Goal: Information Seeking & Learning: Learn about a topic

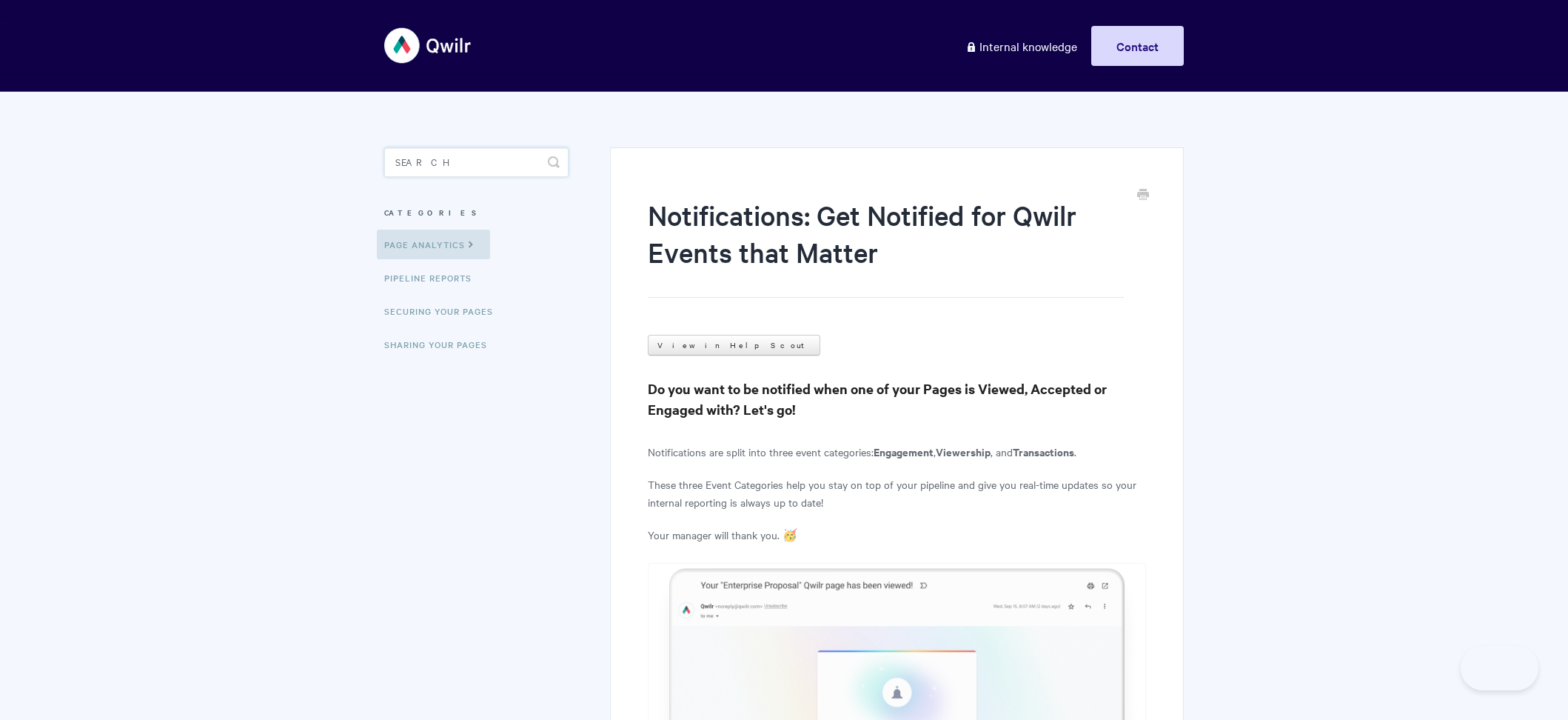
click at [453, 154] on input "Search" at bounding box center [476, 162] width 185 height 29
type input "hubspot product"
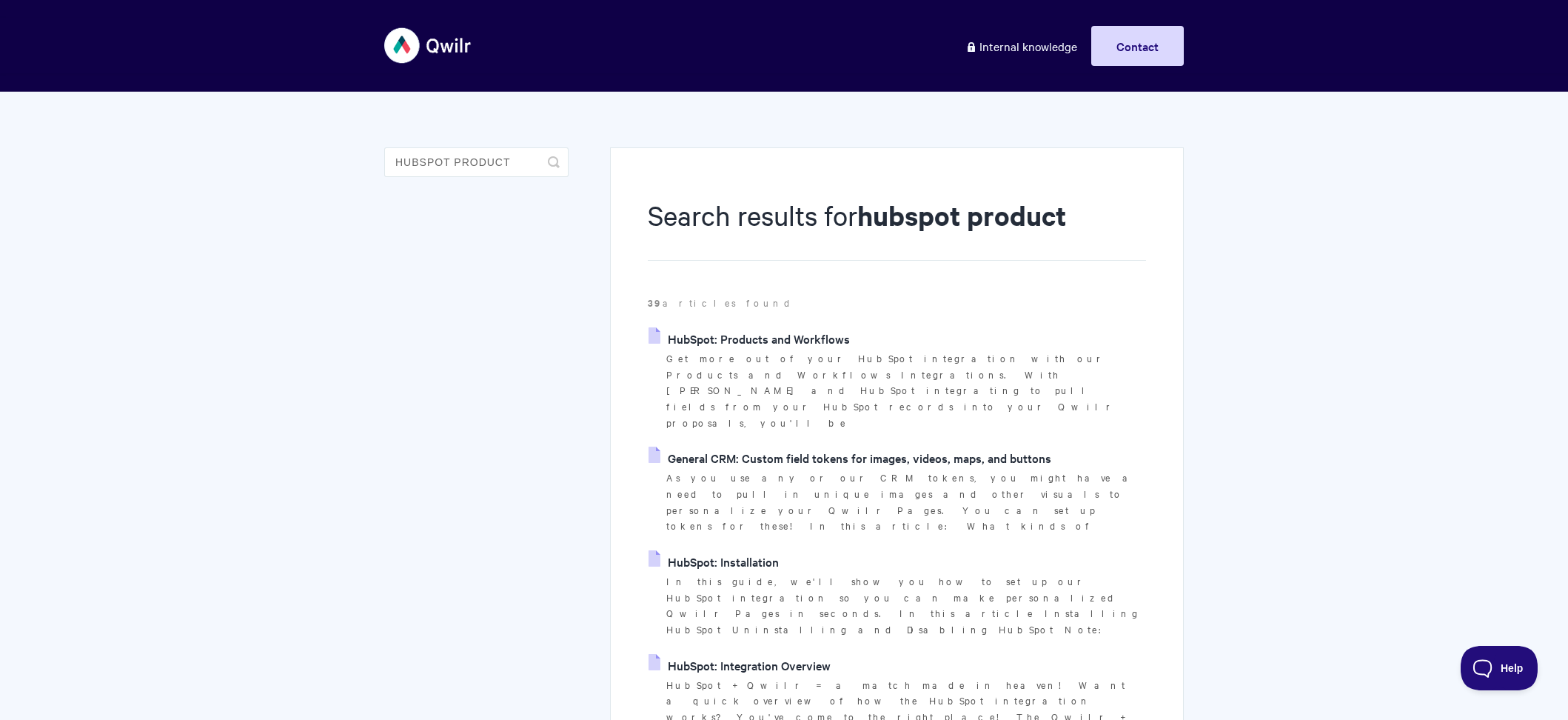
click at [769, 331] on link "HubSpot: Products and Workflows" at bounding box center [749, 338] width 202 height 22
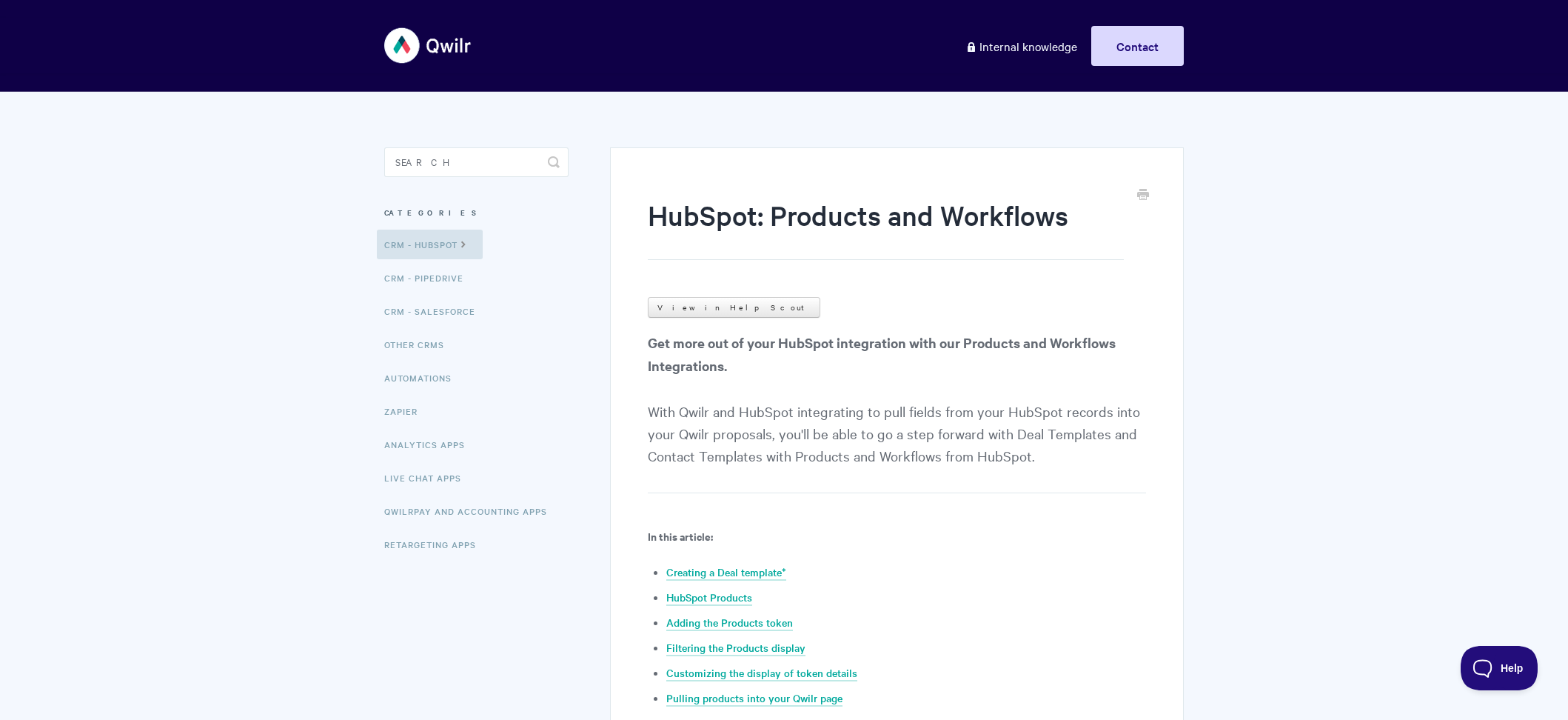
click at [696, 405] on p "Get more out of your HubSpot integration with our Products and Workflows Integr…" at bounding box center [897, 412] width 498 height 162
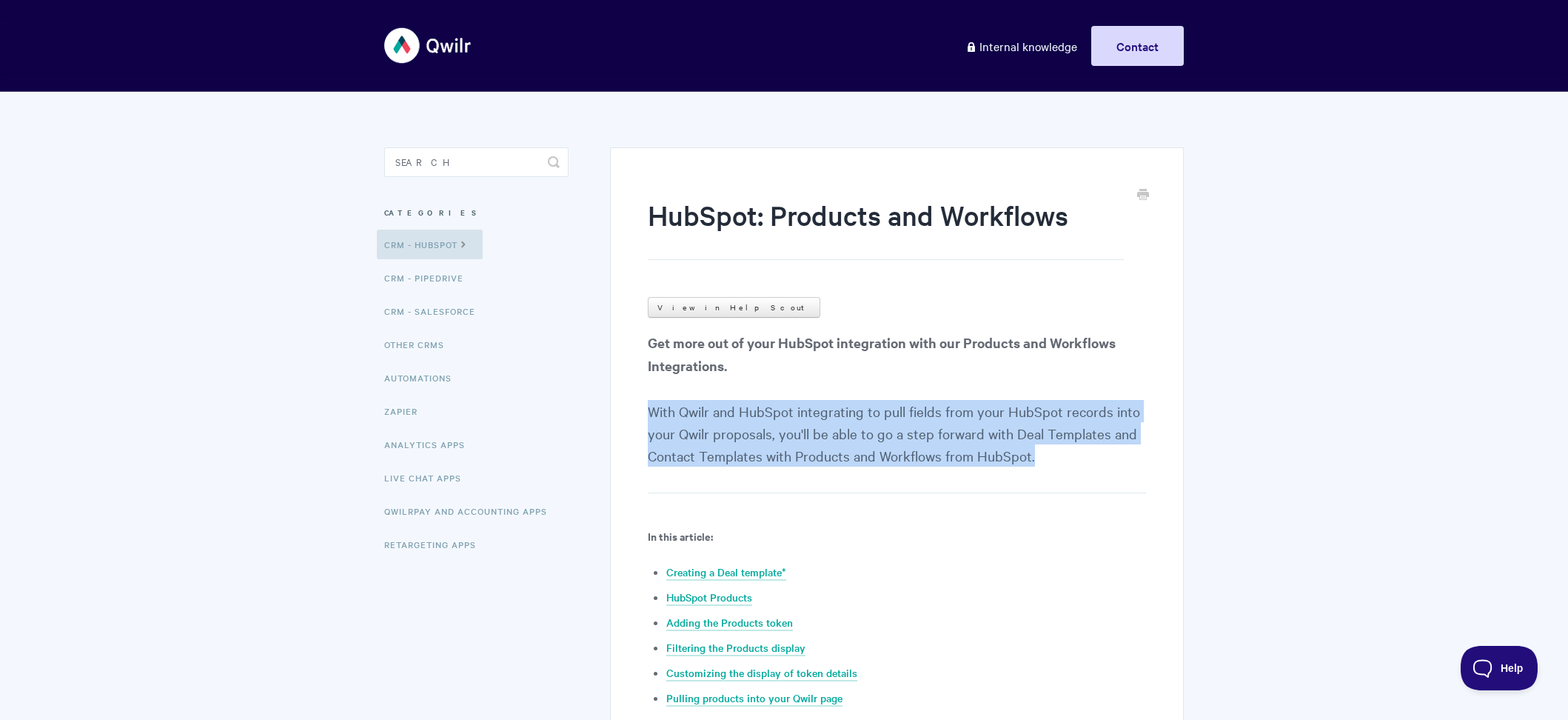
click at [696, 405] on p "Get more out of your HubSpot integration with our Products and Workflows Integr…" at bounding box center [897, 412] width 498 height 162
copy article "With Qwilr and HubSpot integrating to pull fields from your HubSpot records int…"
click at [696, 405] on p "Get more out of your HubSpot integration with our Products and Workflows Integr…" at bounding box center [897, 412] width 498 height 162
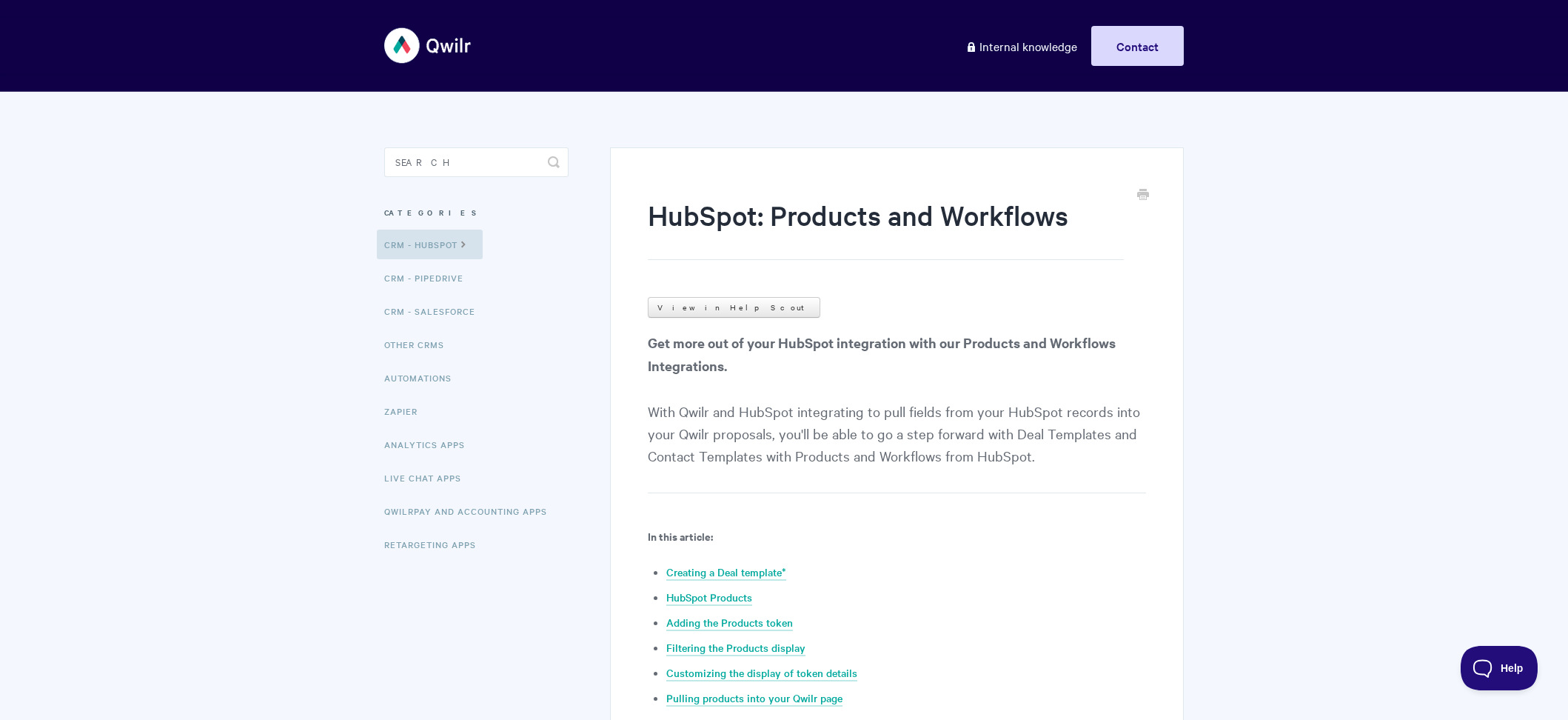
click at [694, 433] on p "Get more out of your HubSpot integration with our Products and Workflows Integr…" at bounding box center [897, 412] width 498 height 162
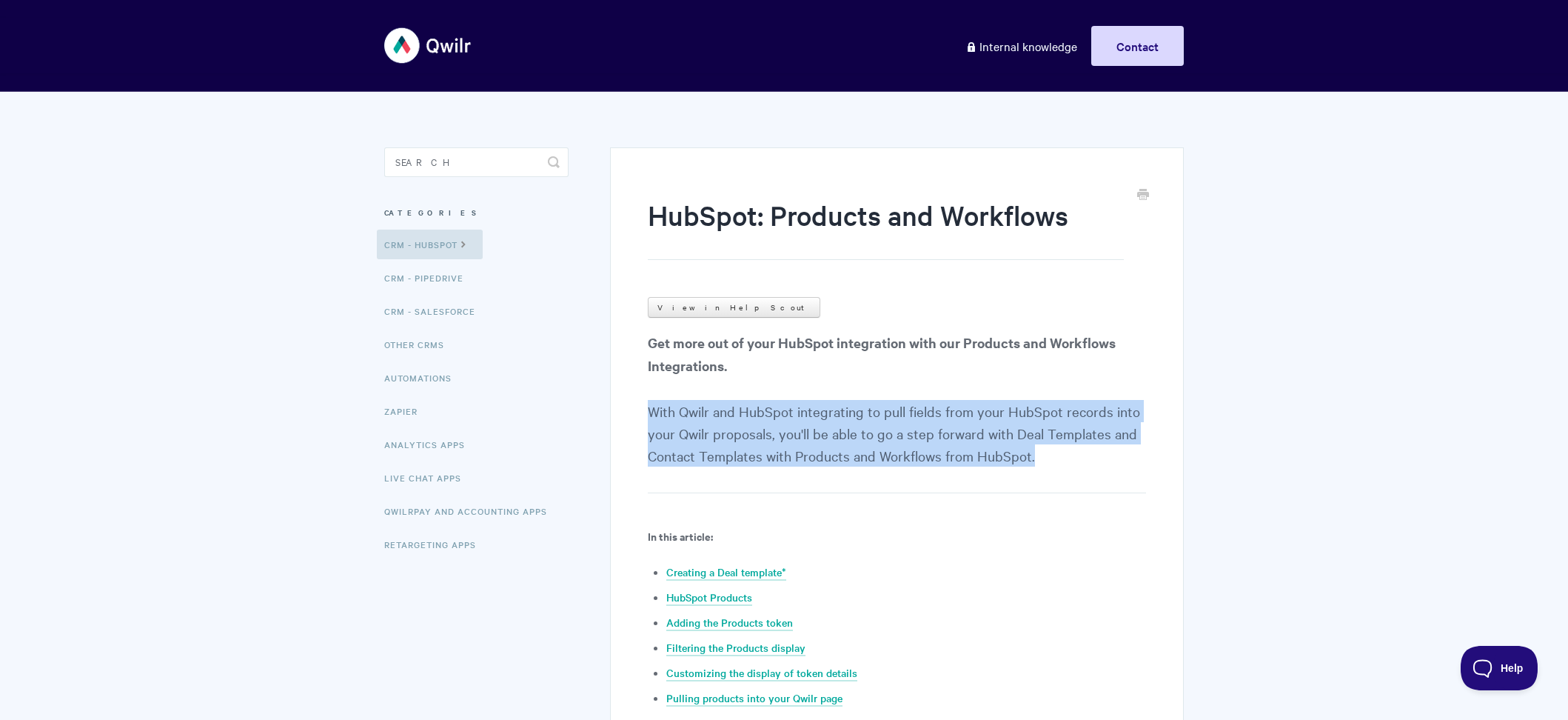
click at [694, 433] on p "Get more out of your HubSpot integration with our Products and Workflows Integr…" at bounding box center [897, 412] width 498 height 162
copy article "With Qwilr and HubSpot integrating to pull fields from your HubSpot records int…"
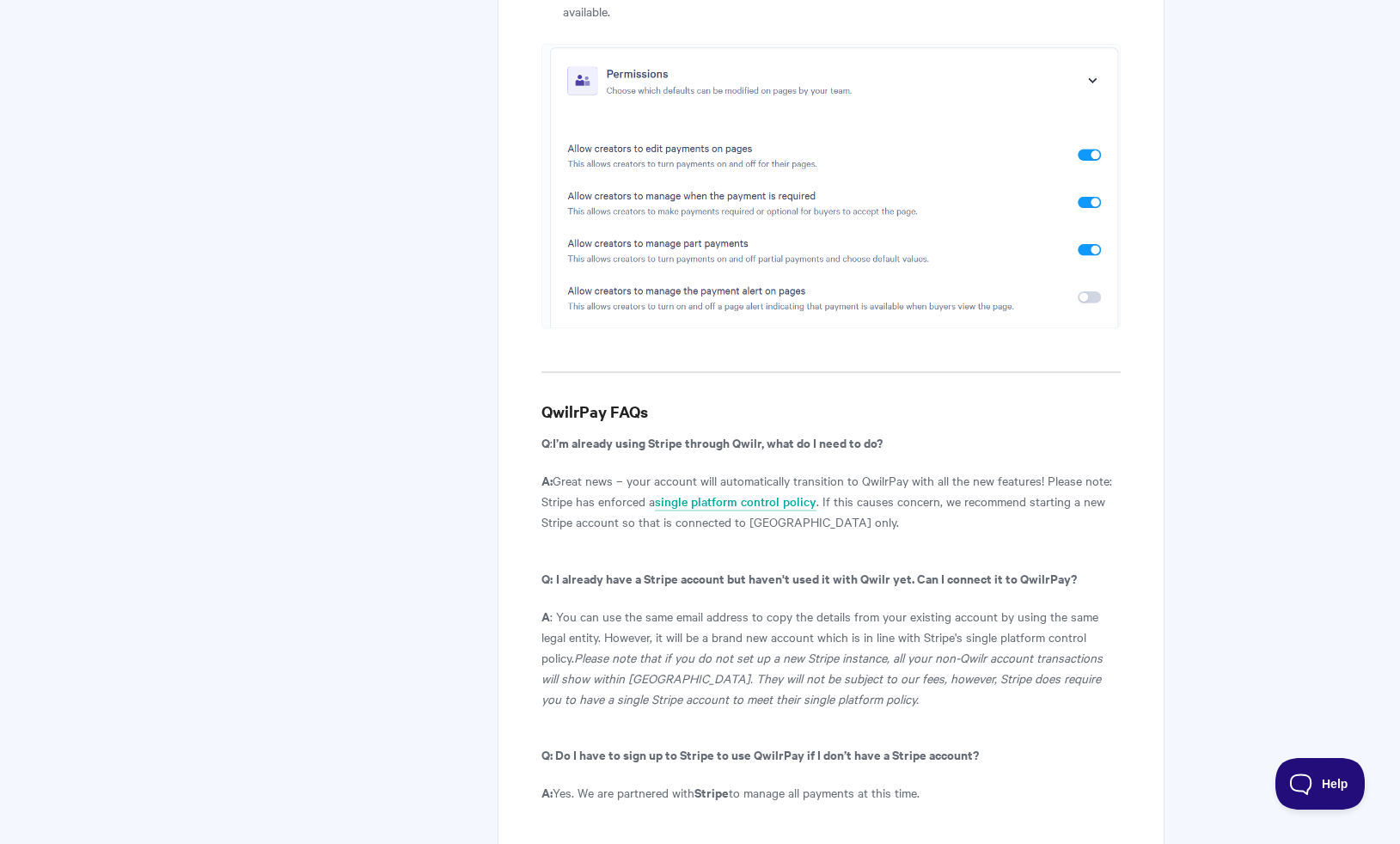
scroll to position [8668, 0]
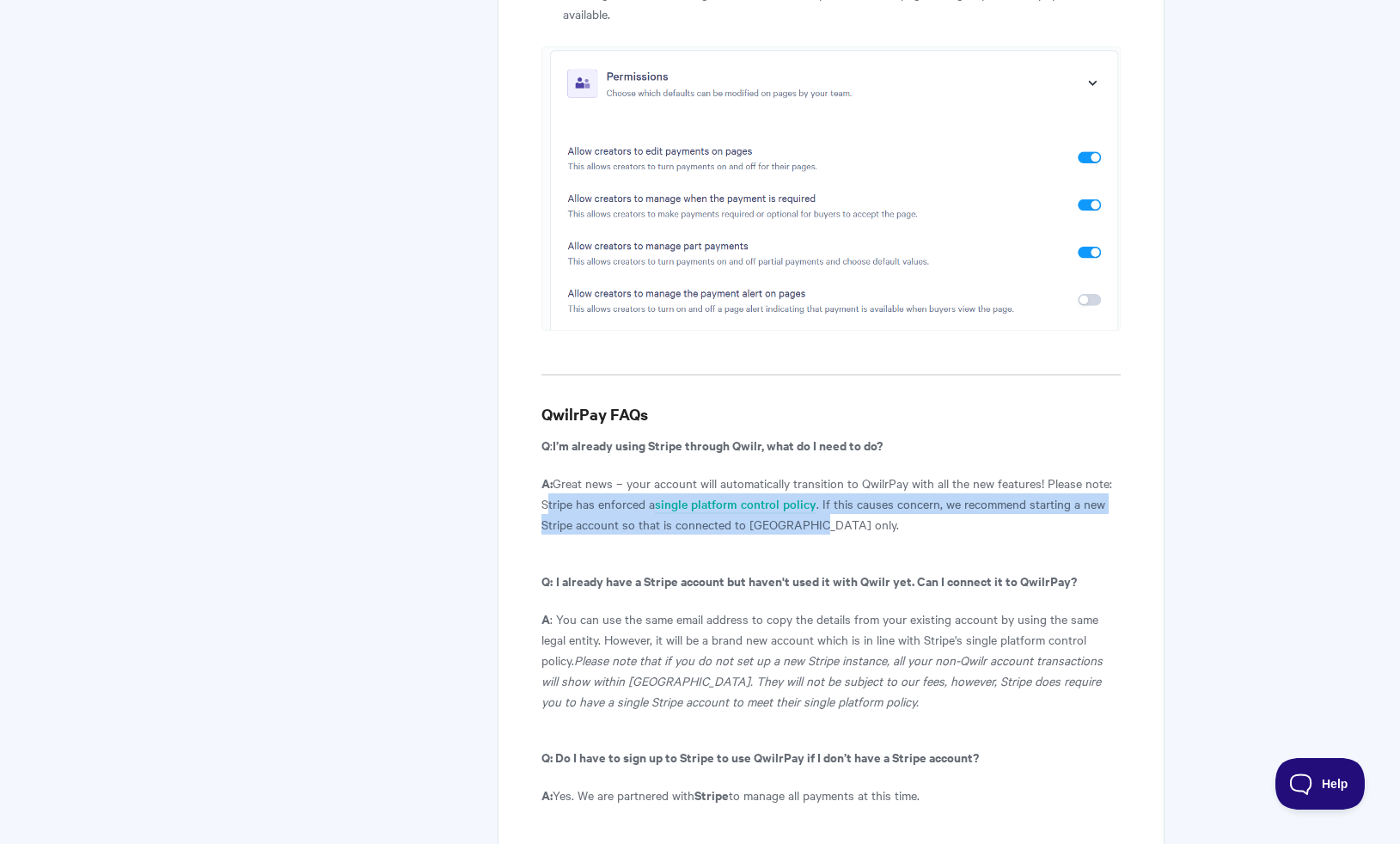
drag, startPoint x: 824, startPoint y: 302, endPoint x: 540, endPoint y: 294, distance: 284.1
click at [541, 473] on p "A: Great news – your account will automatically transition to QwilrPay with all…" at bounding box center [830, 504] width 578 height 62
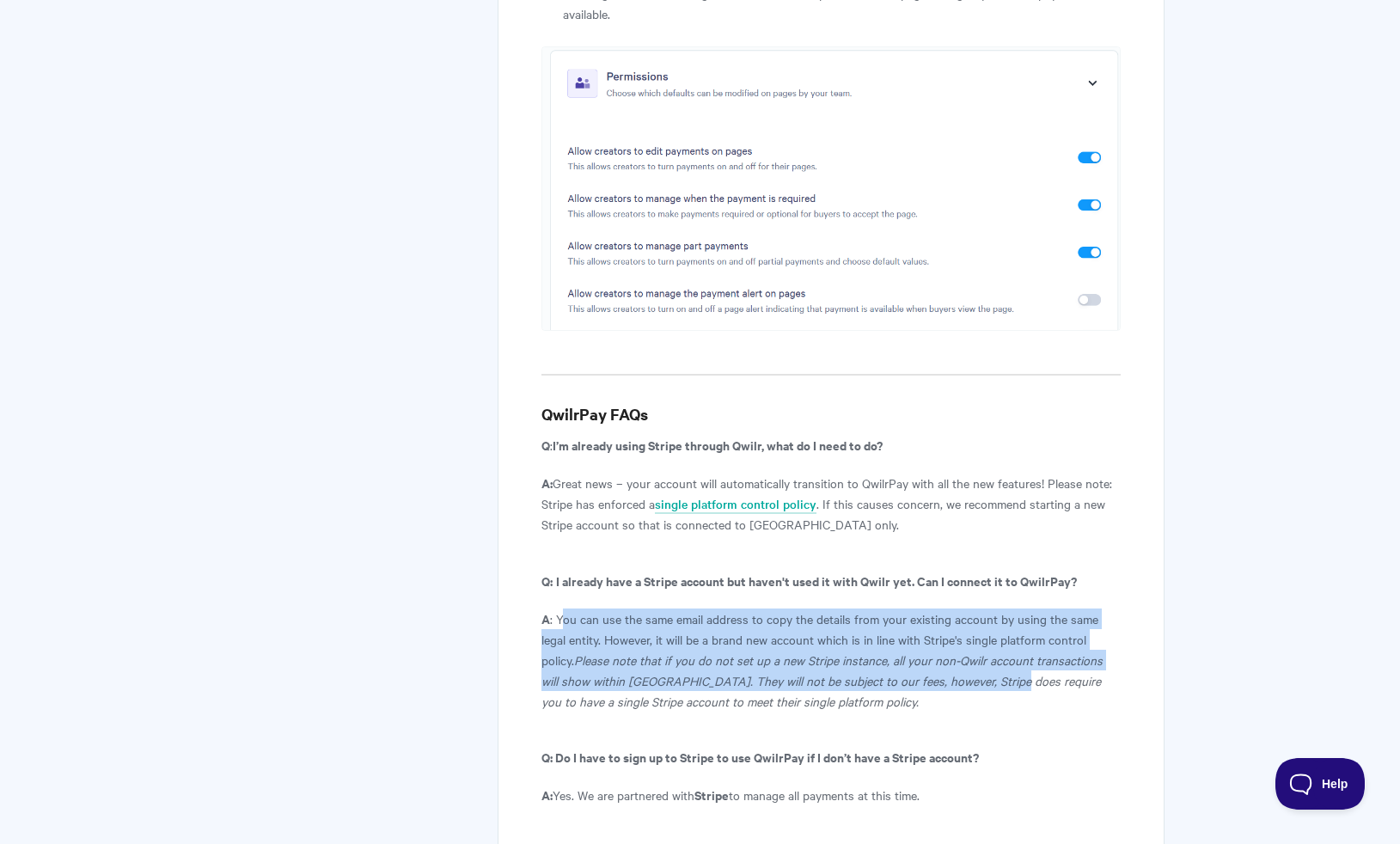
drag, startPoint x: 559, startPoint y: 407, endPoint x: 992, endPoint y: 468, distance: 437.3
click at [996, 609] on p "A : You can use the same email address to copy the details from your existing a…" at bounding box center [830, 660] width 578 height 104
click at [689, 651] on icon "Please note that if you do not set up a new Stripe instance, all your non-Qwilr…" at bounding box center [821, 680] width 561 height 59
drag, startPoint x: 555, startPoint y: 405, endPoint x: 858, endPoint y: 483, distance: 312.9
click at [858, 609] on p "A : You can use the same email address to copy the details from your existing a…" at bounding box center [830, 660] width 578 height 104
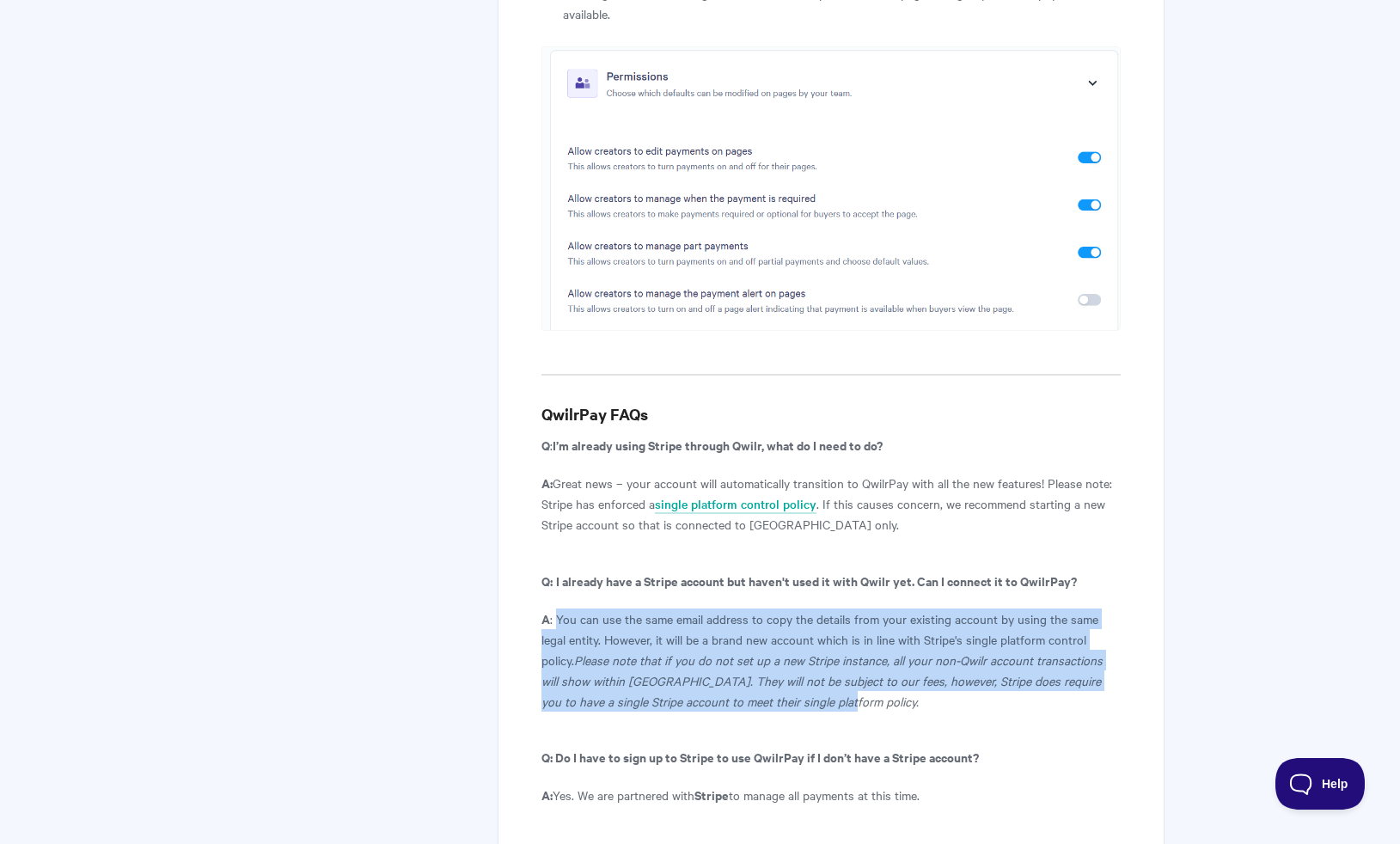
copy p "You can use the same email address to copy the details from your existing accou…"
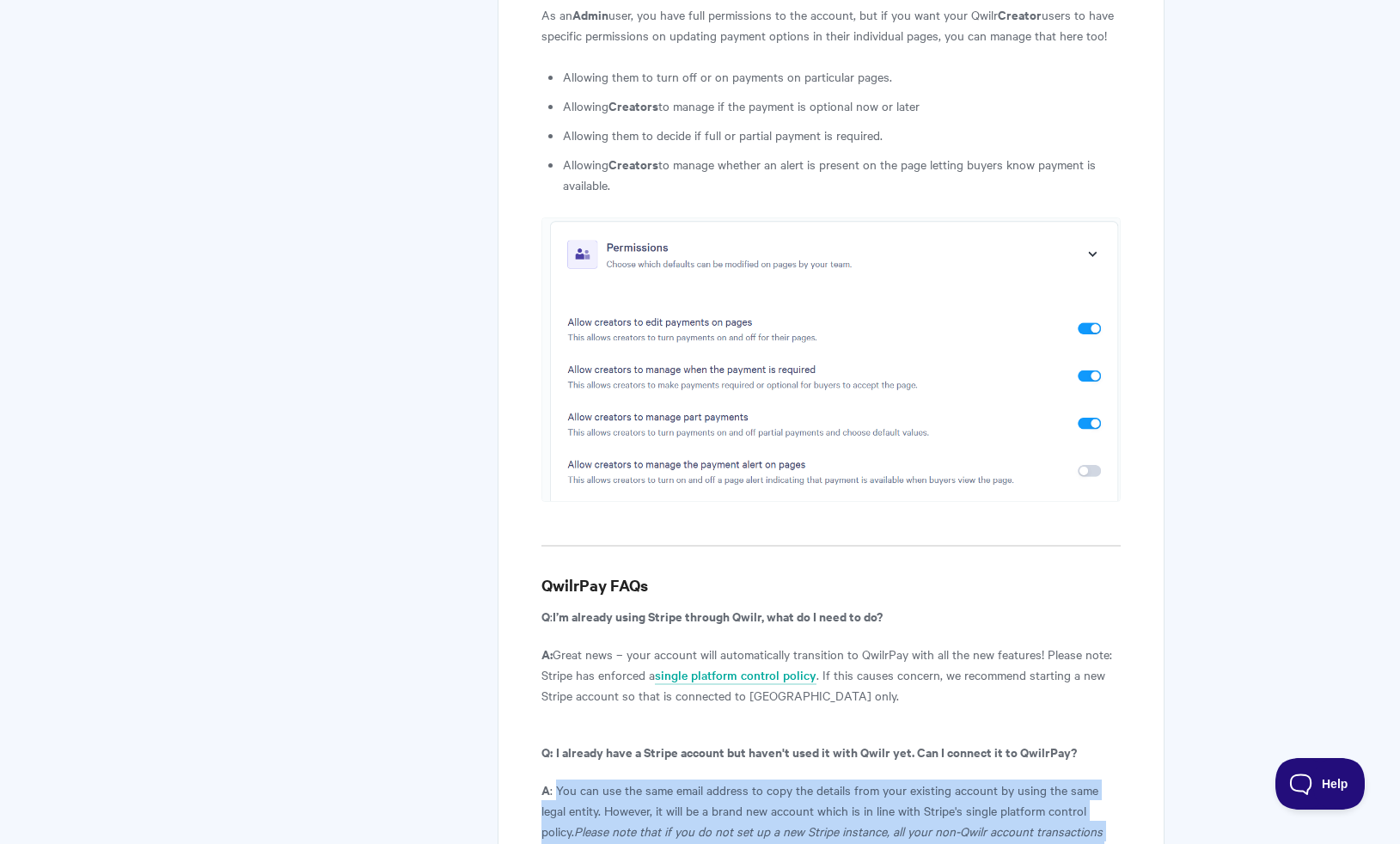
scroll to position [8168, 0]
